Goal: Task Accomplishment & Management: Complete application form

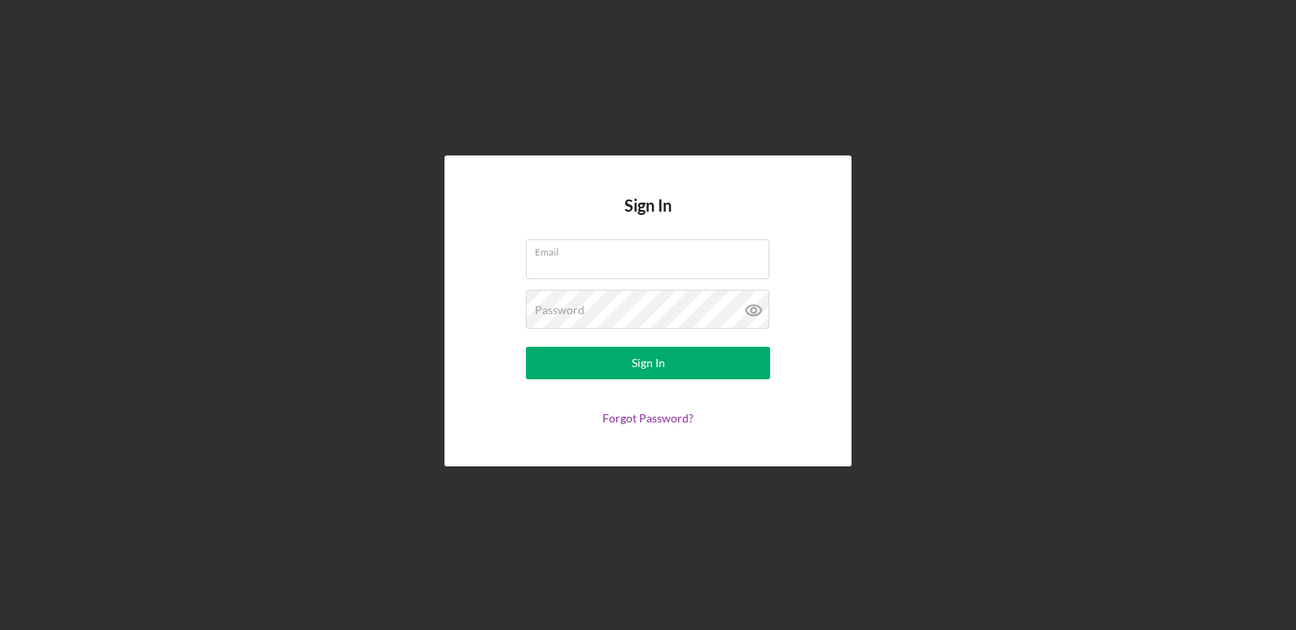
type input "[EMAIL_ADDRESS][DOMAIN_NAME]"
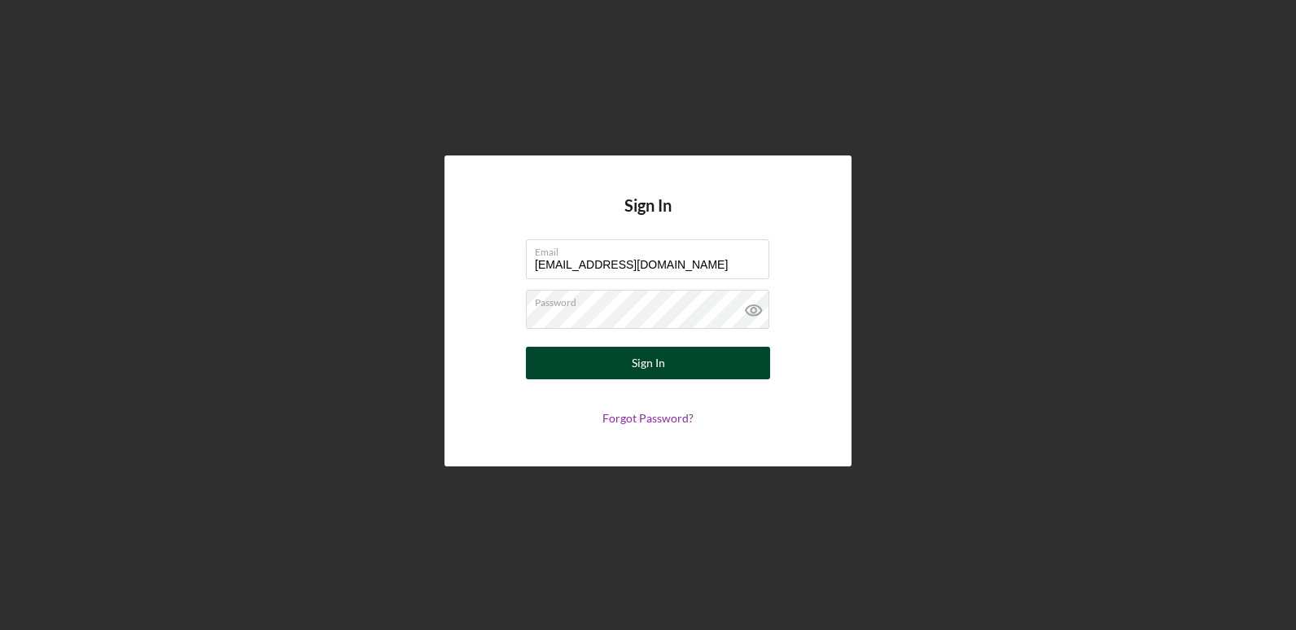
click at [662, 362] on div "Sign In" at bounding box center [648, 363] width 33 height 33
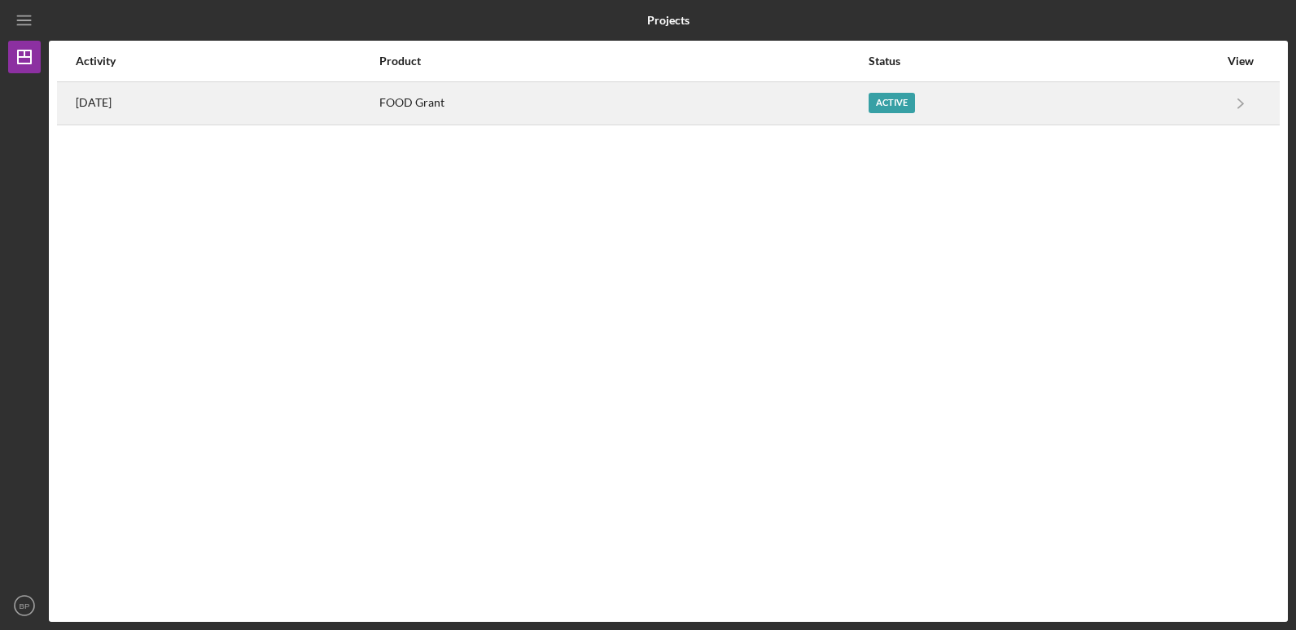
click at [527, 103] on div "FOOD Grant" at bounding box center [622, 103] width 487 height 41
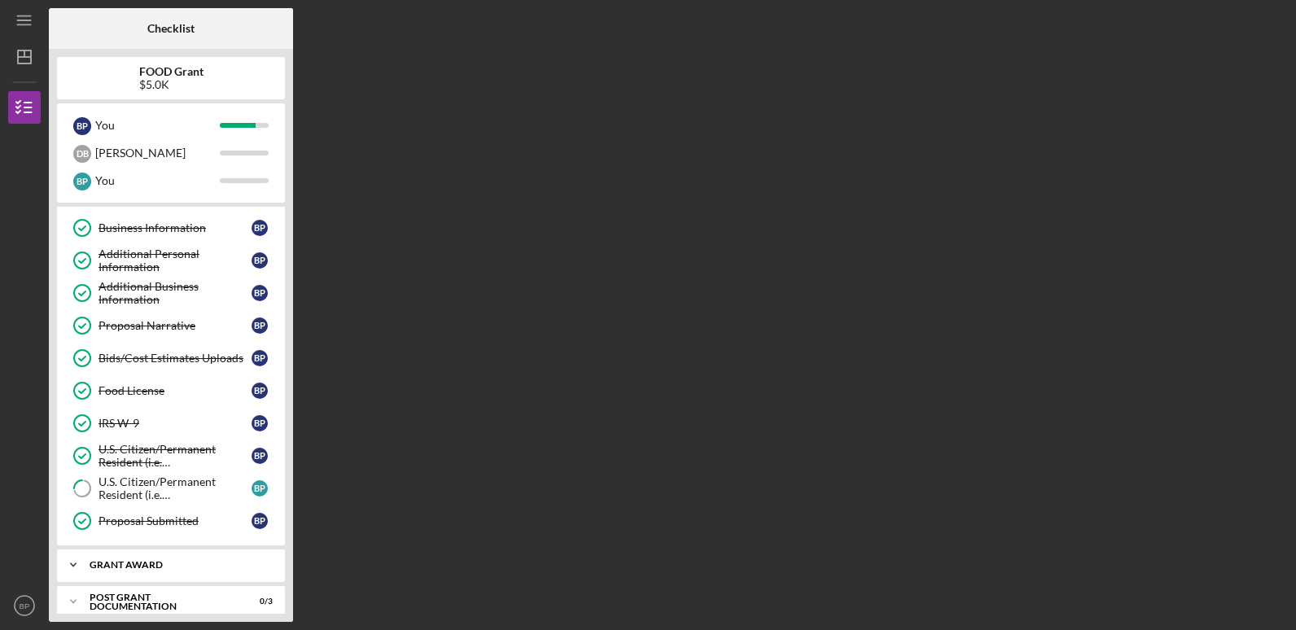
scroll to position [107, 0]
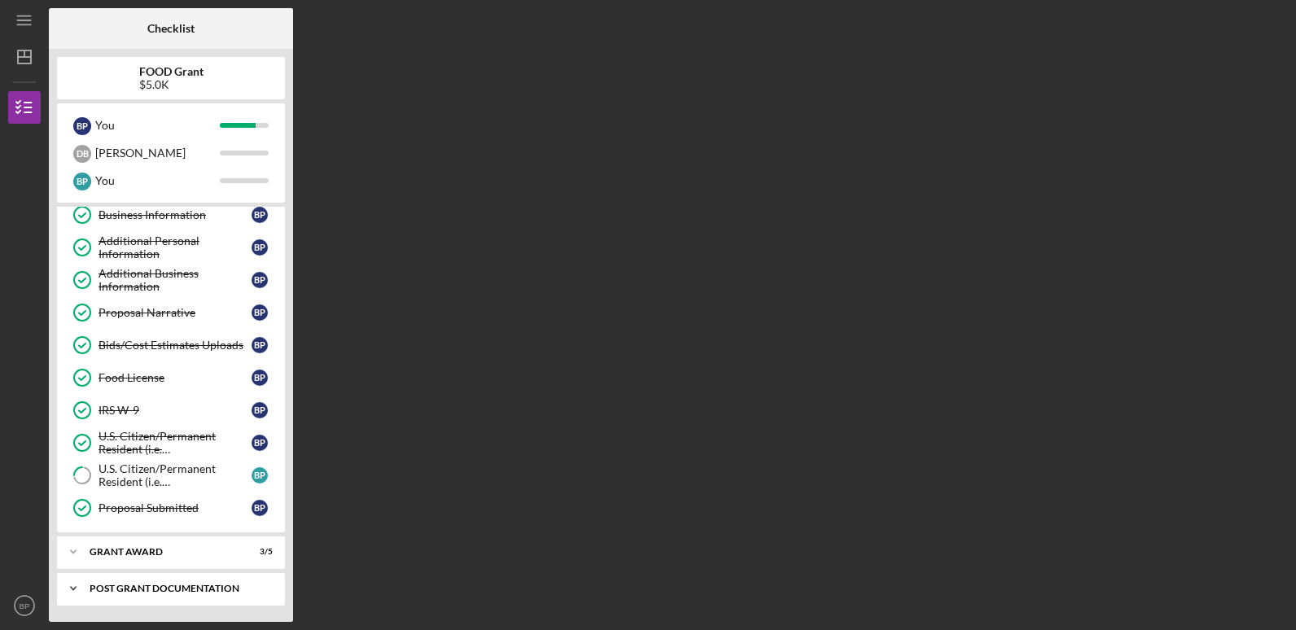
click at [229, 588] on div "Post Grant Documentation" at bounding box center [177, 589] width 175 height 10
click at [229, 586] on div "Post Grant Documentation" at bounding box center [177, 589] width 175 height 10
click at [229, 585] on div "Post Grant Documentation" at bounding box center [177, 589] width 175 height 10
click at [219, 594] on div "Icon/Expander Post Grant Documentation 0 / 3" at bounding box center [171, 588] width 228 height 33
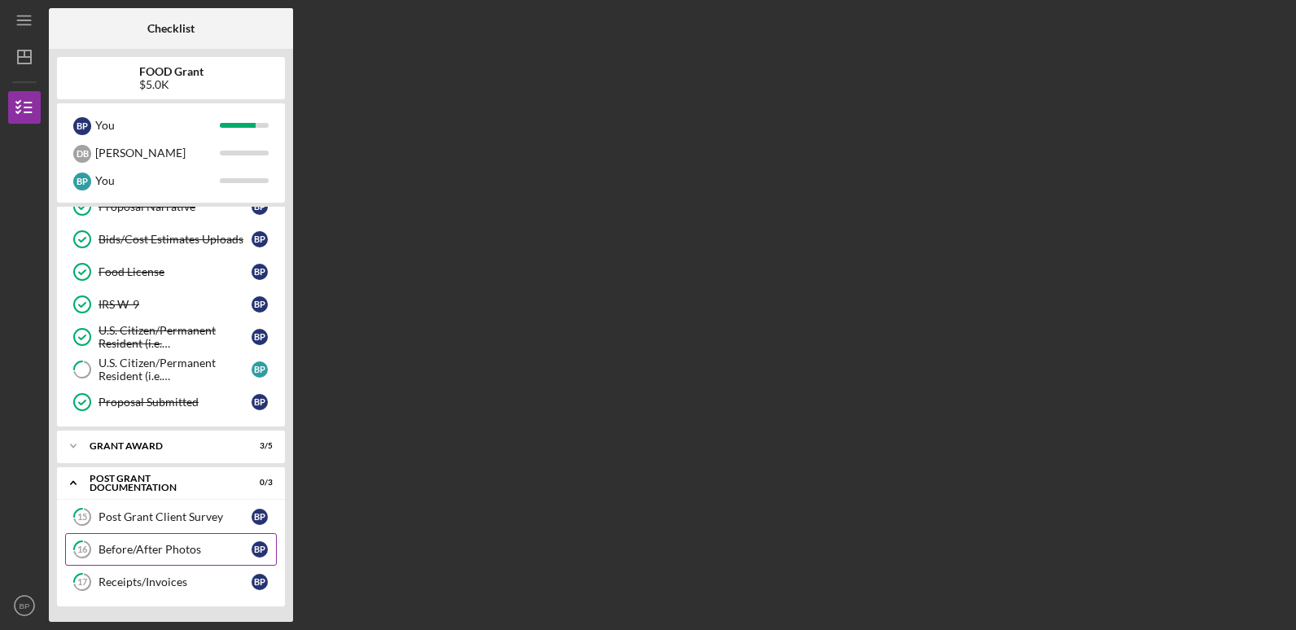
scroll to position [213, 0]
click at [214, 575] on div "Receipts/Invoices" at bounding box center [174, 581] width 153 height 13
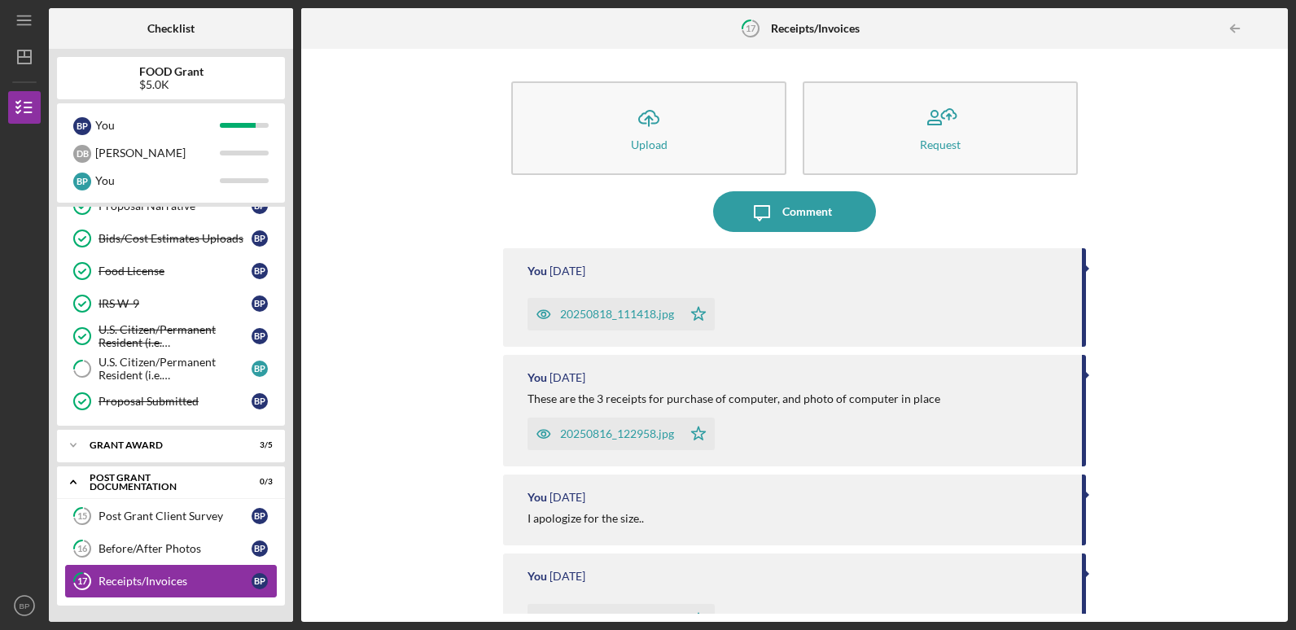
click at [191, 576] on div "Receipts/Invoices" at bounding box center [174, 581] width 153 height 13
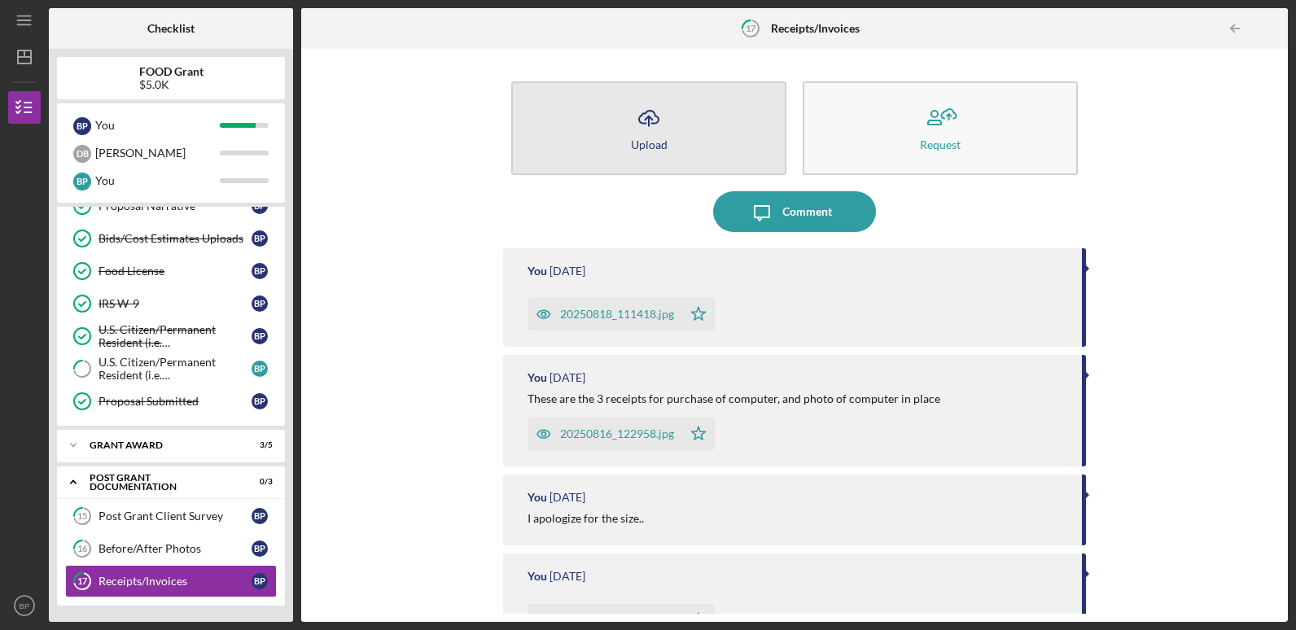
click at [648, 145] on div "Upload" at bounding box center [649, 144] width 37 height 12
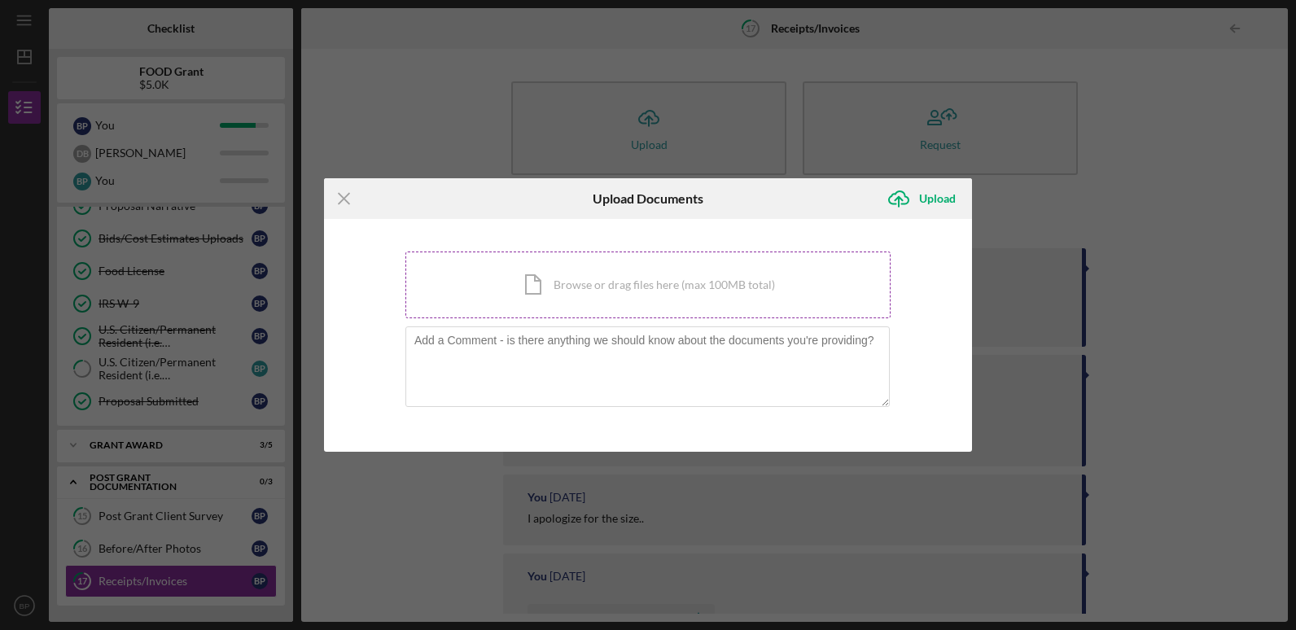
click at [629, 283] on div "Icon/Document Browse or drag files here (max 100MB total) Tap to choose files o…" at bounding box center [647, 284] width 485 height 67
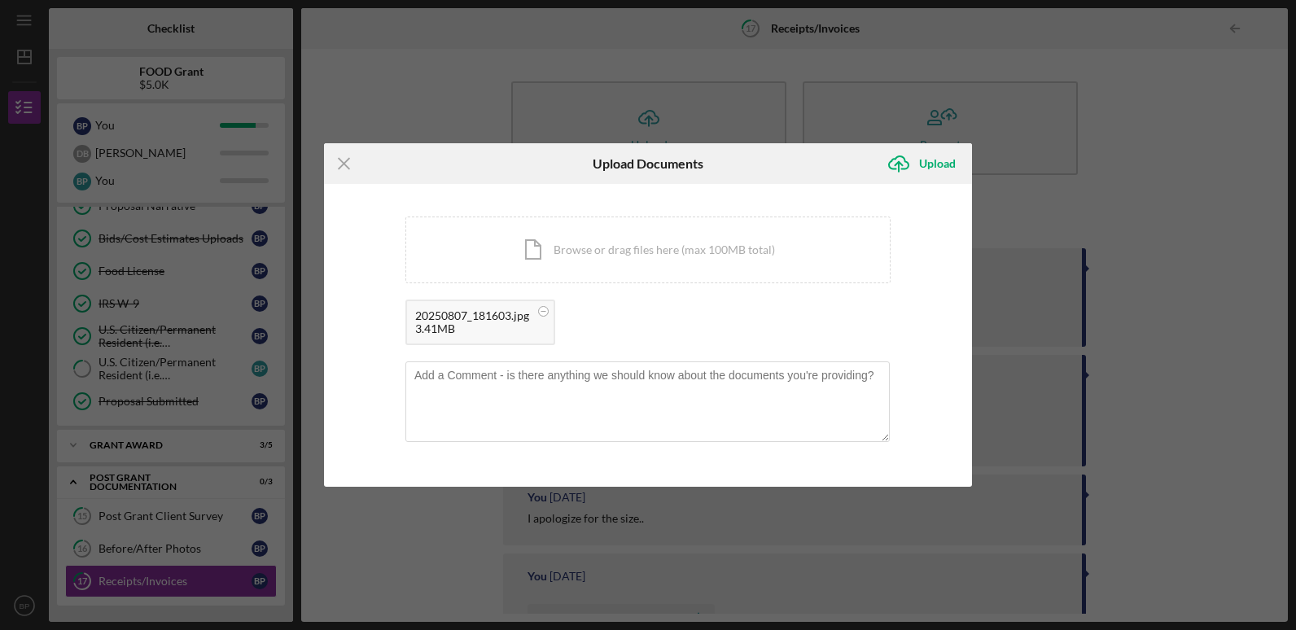
click at [483, 330] on div "3.41MB" at bounding box center [472, 328] width 114 height 13
click at [544, 311] on circle at bounding box center [544, 312] width 10 height 10
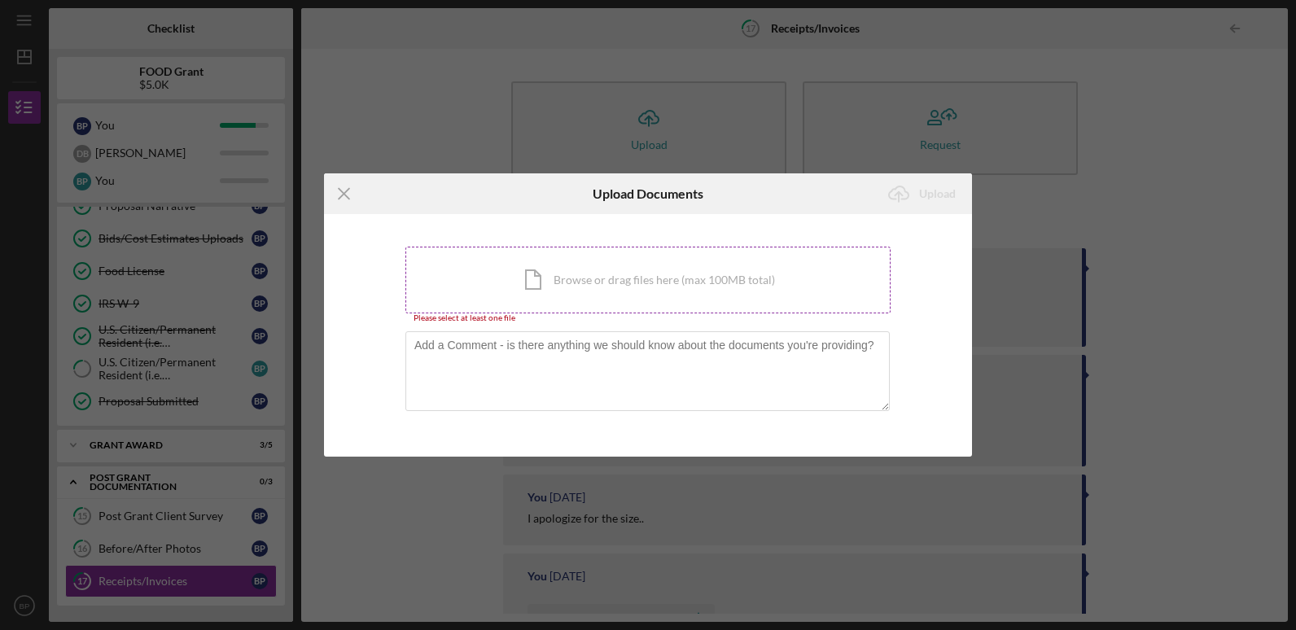
click at [539, 280] on div "Icon/Document Browse or drag files here (max 100MB total) Tap to choose files o…" at bounding box center [647, 280] width 485 height 67
click at [557, 281] on div "Icon/Document Browse or drag files here (max 100MB total) Tap to choose files o…" at bounding box center [647, 280] width 485 height 67
click at [491, 282] on div "Icon/Document Browse or drag files here (max 100MB total) Tap to choose files o…" at bounding box center [647, 280] width 485 height 67
click at [586, 273] on div "Icon/Document Browse or drag files here (max 100MB total) Tap to choose files o…" at bounding box center [647, 280] width 485 height 67
click at [461, 378] on textarea at bounding box center [647, 371] width 484 height 80
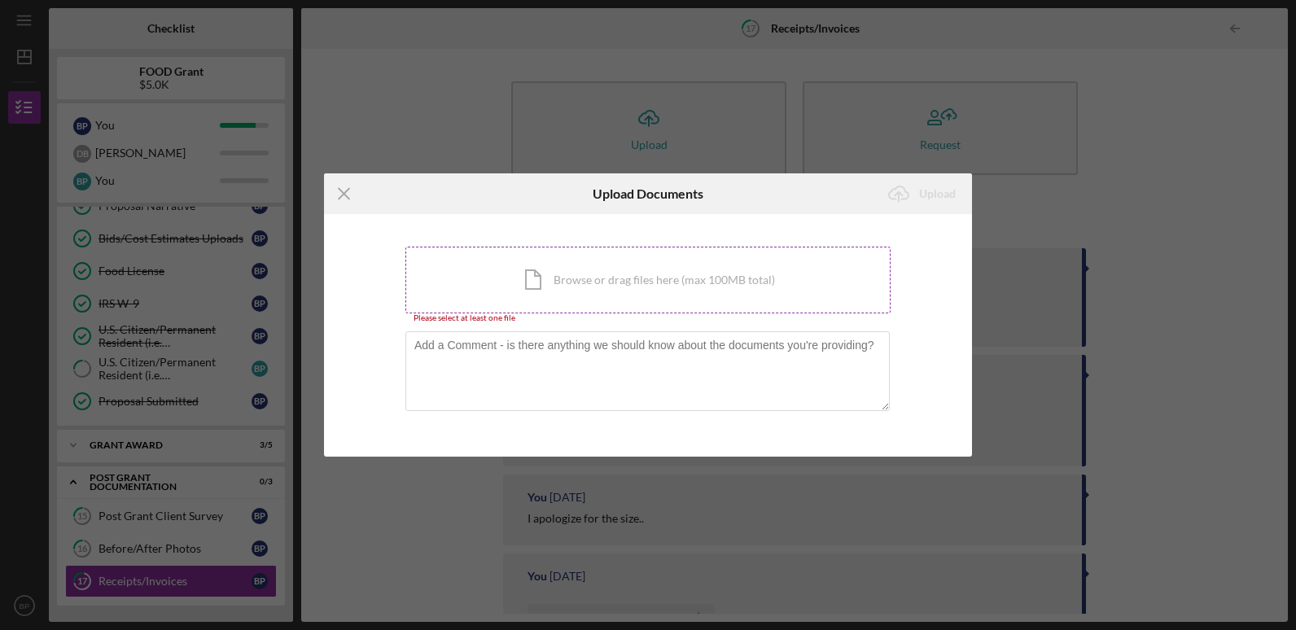
click at [560, 298] on div "Icon/Document Browse or drag files here (max 100MB total) Tap to choose files o…" at bounding box center [647, 280] width 485 height 67
click at [303, 140] on div "Icon/Menu Close Upload Documents Icon/Upload Upload You're uploading documents …" at bounding box center [648, 315] width 1296 height 630
click at [715, 282] on div "Icon/Document Browse or drag files here (max 100MB total) Tap to choose files o…" at bounding box center [647, 280] width 485 height 67
click at [540, 279] on div "Icon/Document Browse or drag files here (max 100MB total) Tap to choose files o…" at bounding box center [647, 280] width 485 height 67
click at [544, 270] on div "Icon/Document Browse or drag files here (max 100MB total) Tap to choose files o…" at bounding box center [647, 280] width 485 height 67
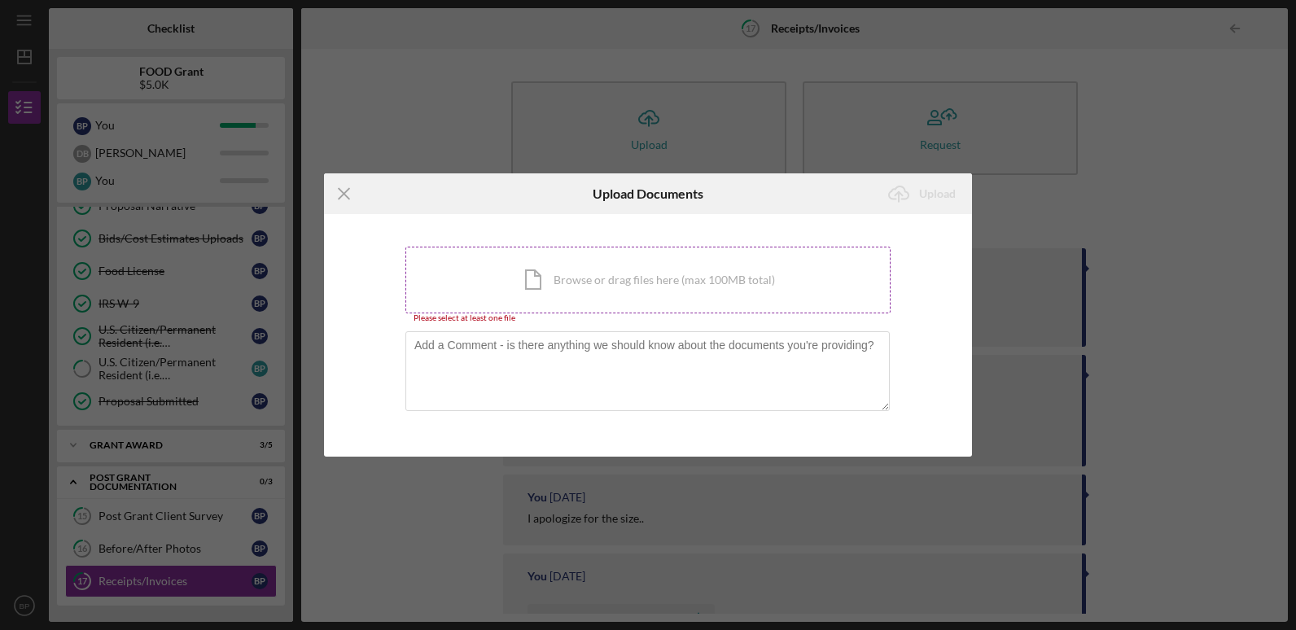
click at [471, 286] on div "Icon/Document Browse or drag files here (max 100MB total) Tap to choose files o…" at bounding box center [647, 280] width 485 height 67
click at [456, 294] on div "Icon/Document Browse or drag files here (max 100MB total) Tap to choose files o…" at bounding box center [647, 280] width 485 height 67
click at [343, 185] on icon "Icon/Menu Close" at bounding box center [344, 193] width 41 height 41
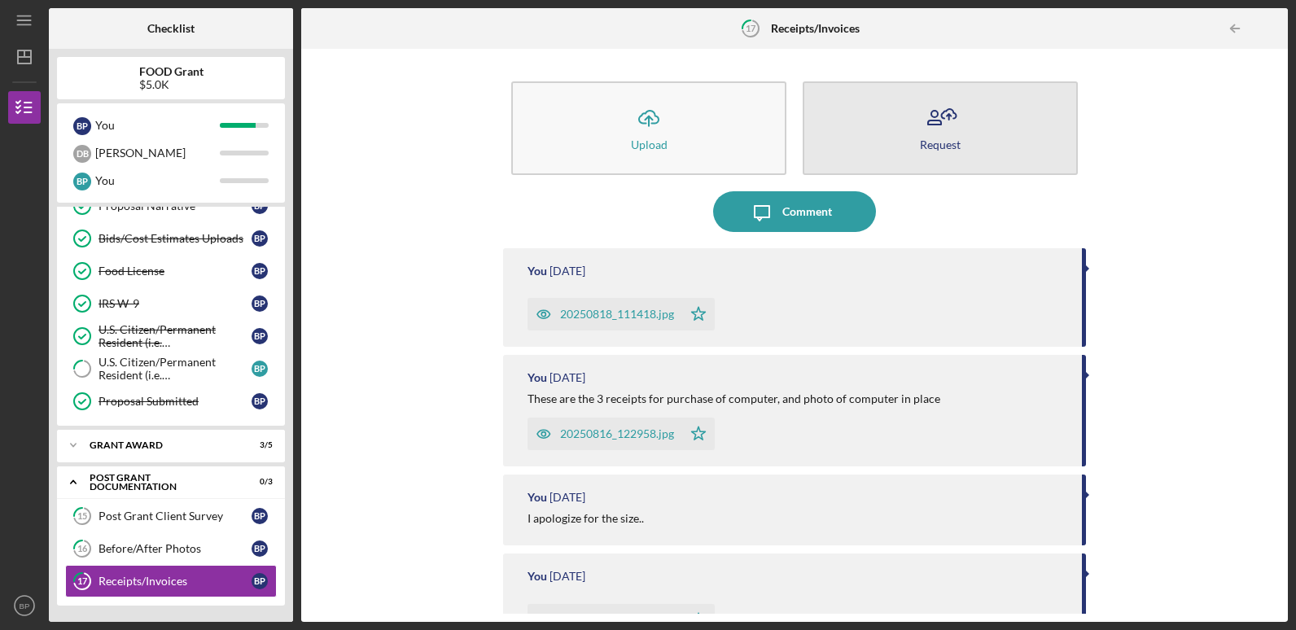
click at [957, 139] on button "Request" at bounding box center [939, 128] width 275 height 94
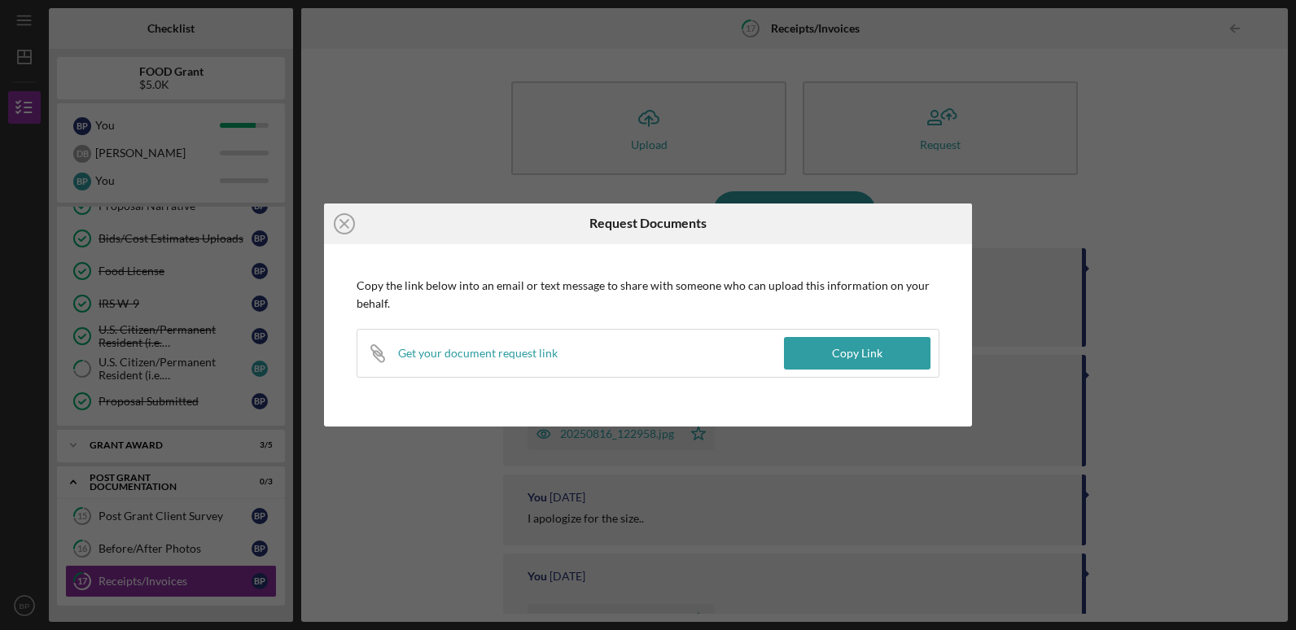
click at [1015, 280] on div "Icon/Close Request Documents Copy the link below into an email or text message …" at bounding box center [648, 315] width 1296 height 630
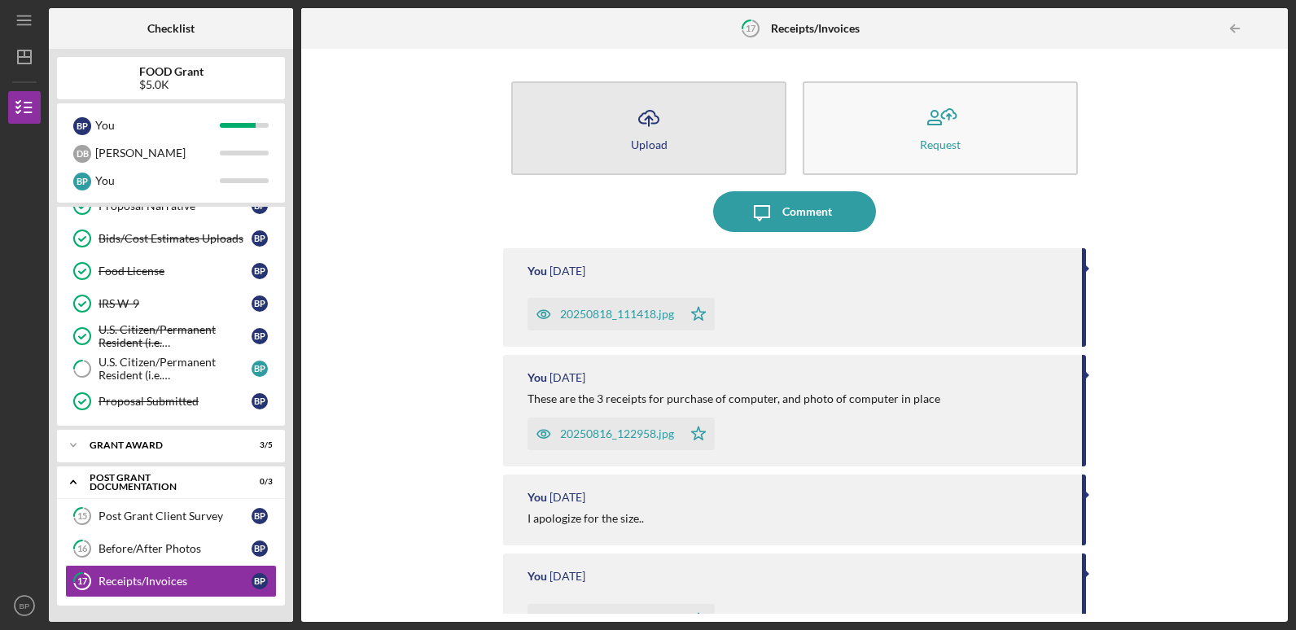
click at [628, 151] on button "Icon/Upload Upload" at bounding box center [648, 128] width 275 height 94
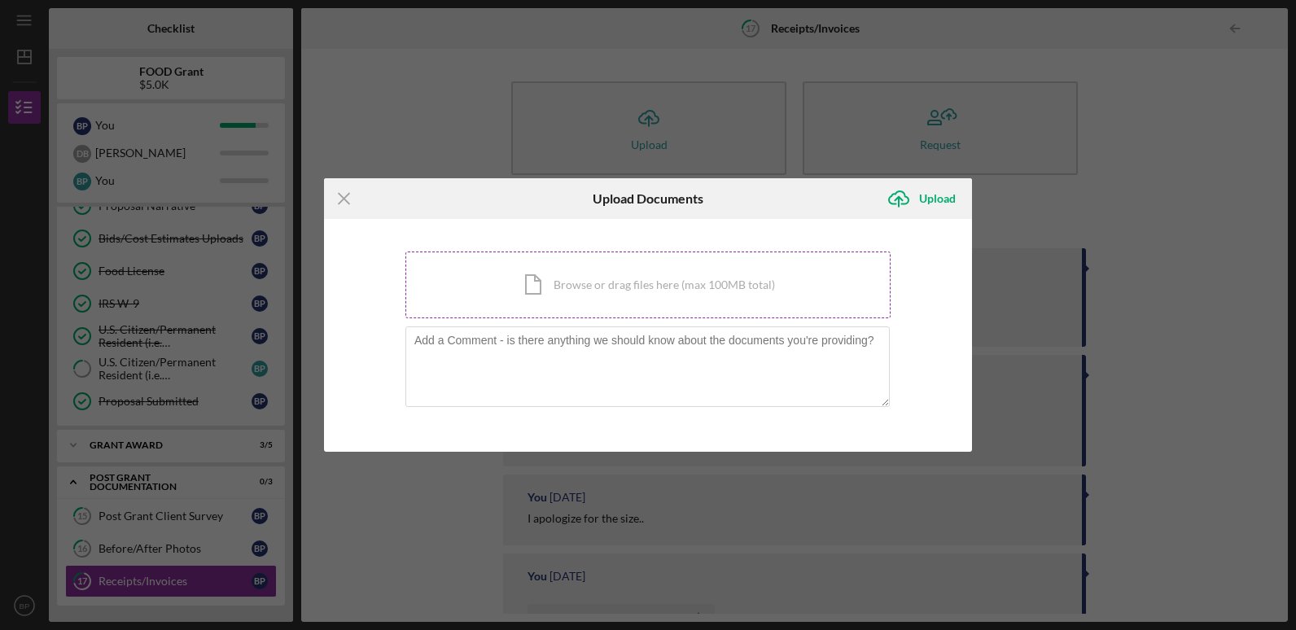
click at [625, 276] on div "Icon/Document Browse or drag files here (max 100MB total) Tap to choose files o…" at bounding box center [647, 284] width 485 height 67
click at [517, 285] on div "Icon/Document Browse or drag files here (max 100MB total) Tap to choose files o…" at bounding box center [647, 284] width 485 height 67
click at [503, 271] on div "Icon/Document Browse or drag files here (max 100MB total) Tap to choose files o…" at bounding box center [647, 284] width 485 height 67
click at [573, 288] on div "Icon/Document Browse or drag files here (max 100MB total) Tap to choose files o…" at bounding box center [647, 284] width 485 height 67
click at [553, 285] on div "Icon/Document Browse or drag files here (max 100MB total) Tap to choose files o…" at bounding box center [647, 284] width 485 height 67
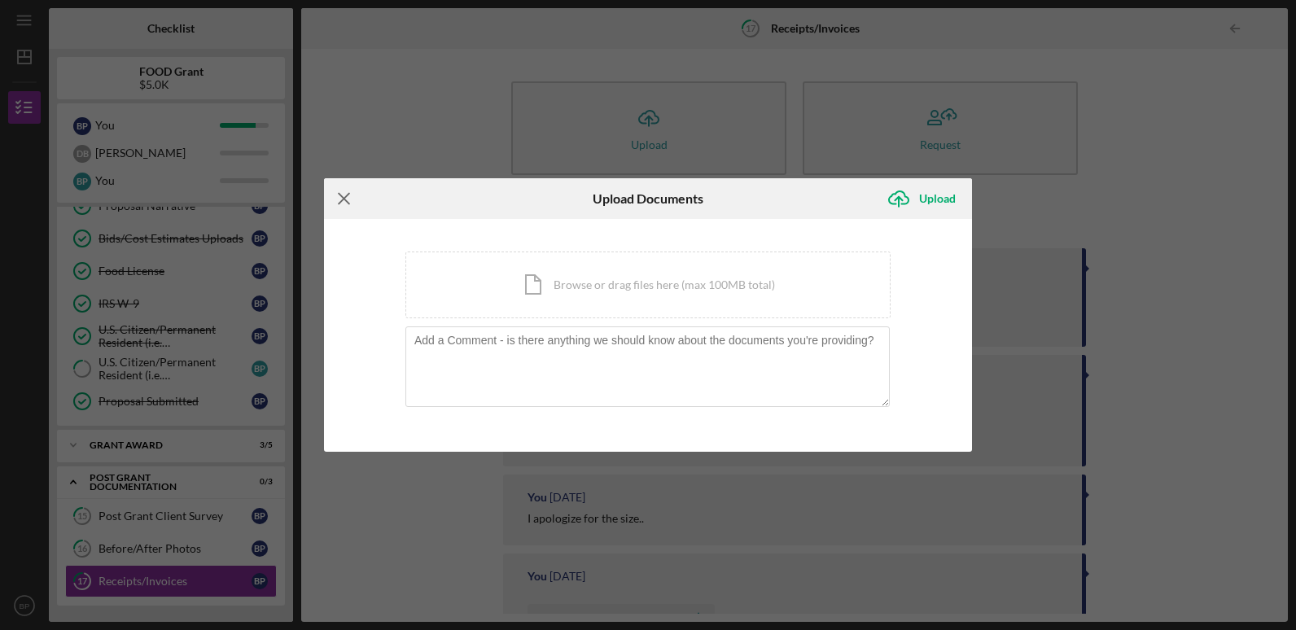
click at [339, 192] on icon "Icon/Menu Close" at bounding box center [344, 198] width 41 height 41
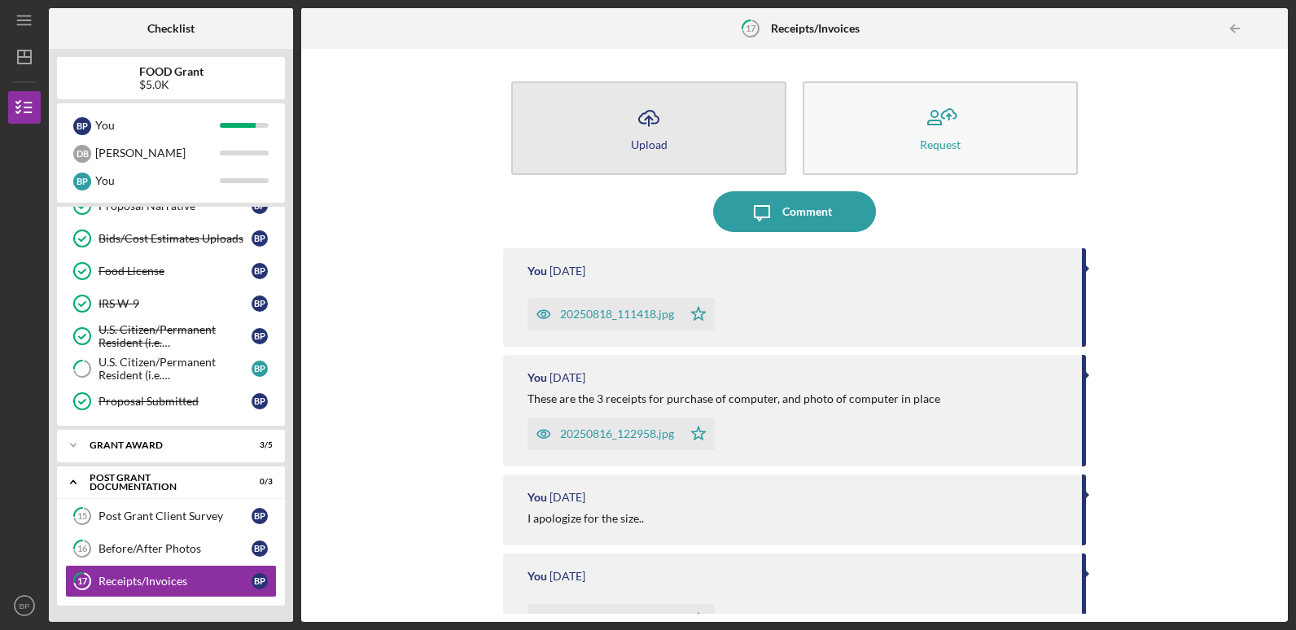
click at [558, 129] on button "Icon/Upload Upload" at bounding box center [648, 128] width 275 height 94
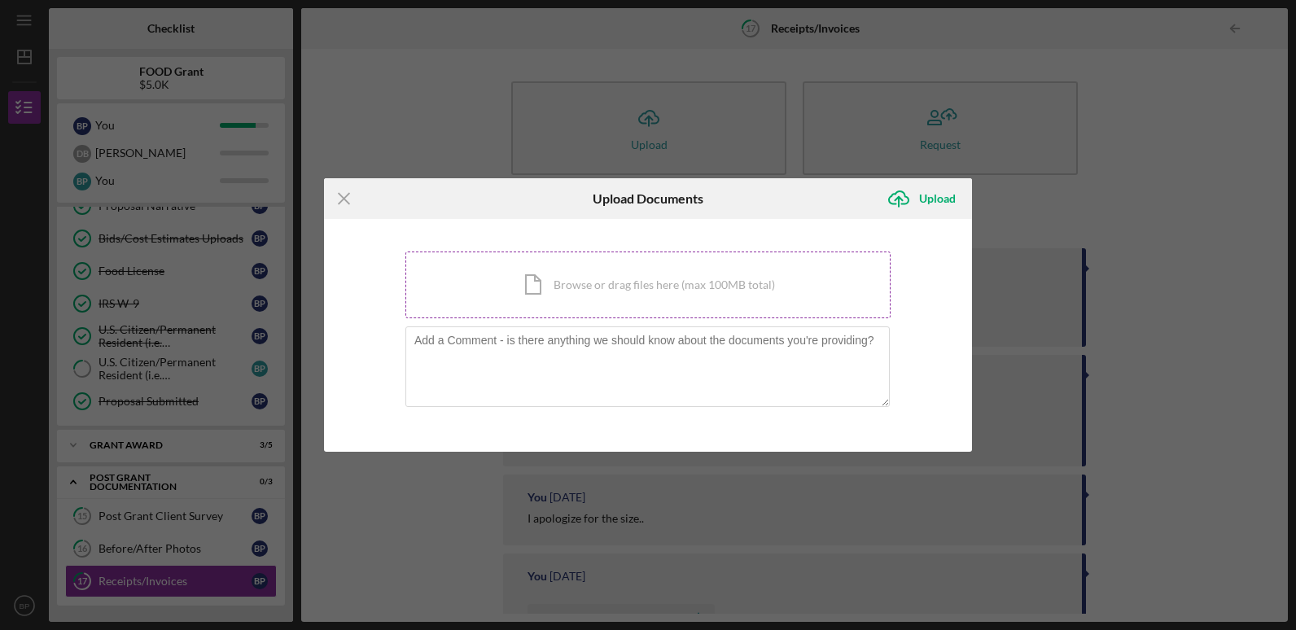
click at [520, 285] on div "Icon/Document Browse or drag files here (max 100MB total) Tap to choose files o…" at bounding box center [647, 284] width 485 height 67
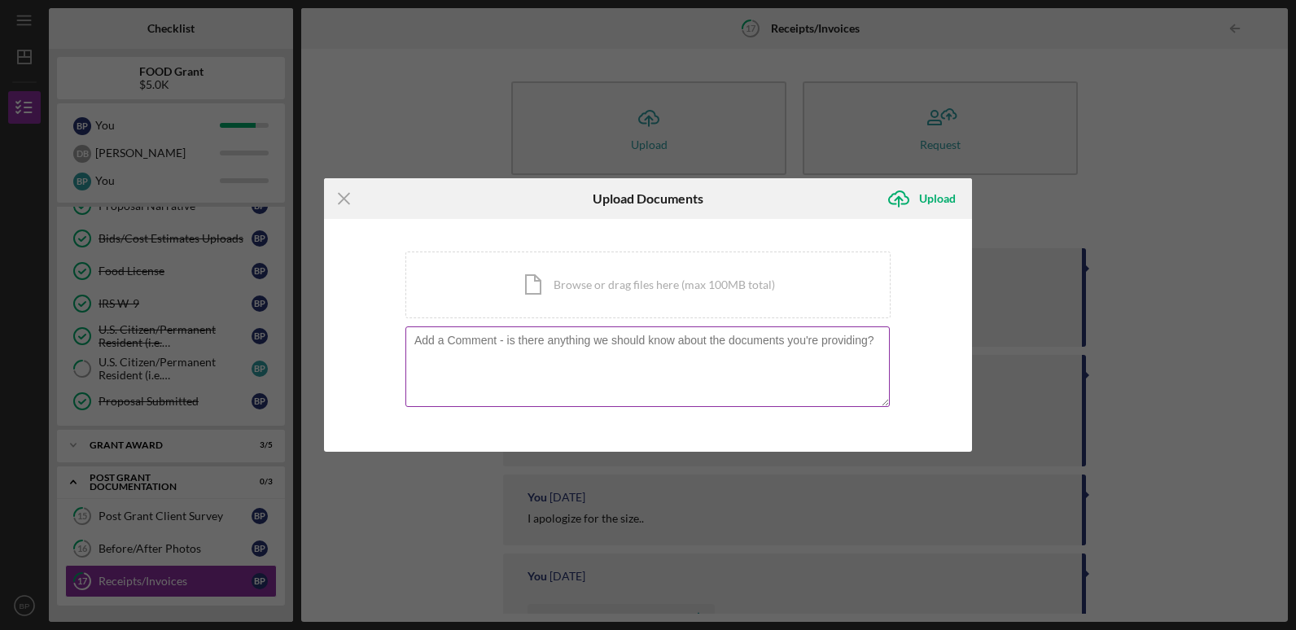
click at [538, 386] on textarea at bounding box center [647, 366] width 484 height 80
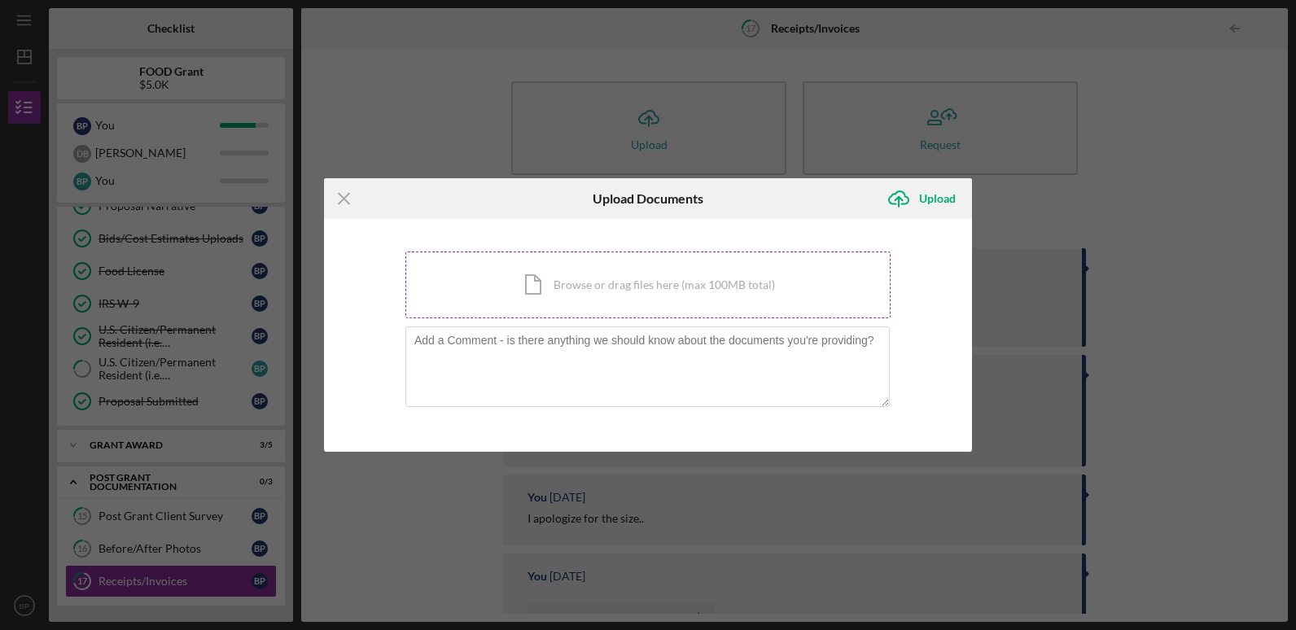
click at [508, 284] on div "Icon/Document Browse or drag files here (max 100MB total) Tap to choose files o…" at bounding box center [647, 284] width 485 height 67
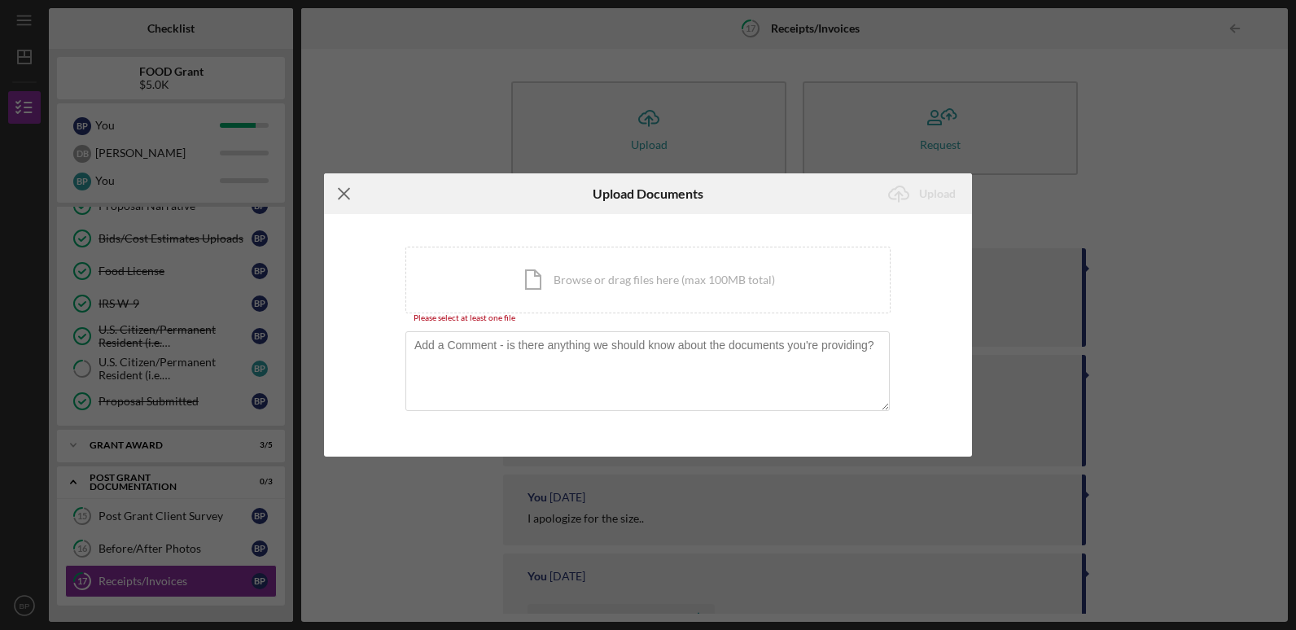
click at [335, 189] on icon "Icon/Menu Close" at bounding box center [344, 193] width 41 height 41
